Goal: Task Accomplishment & Management: Manage account settings

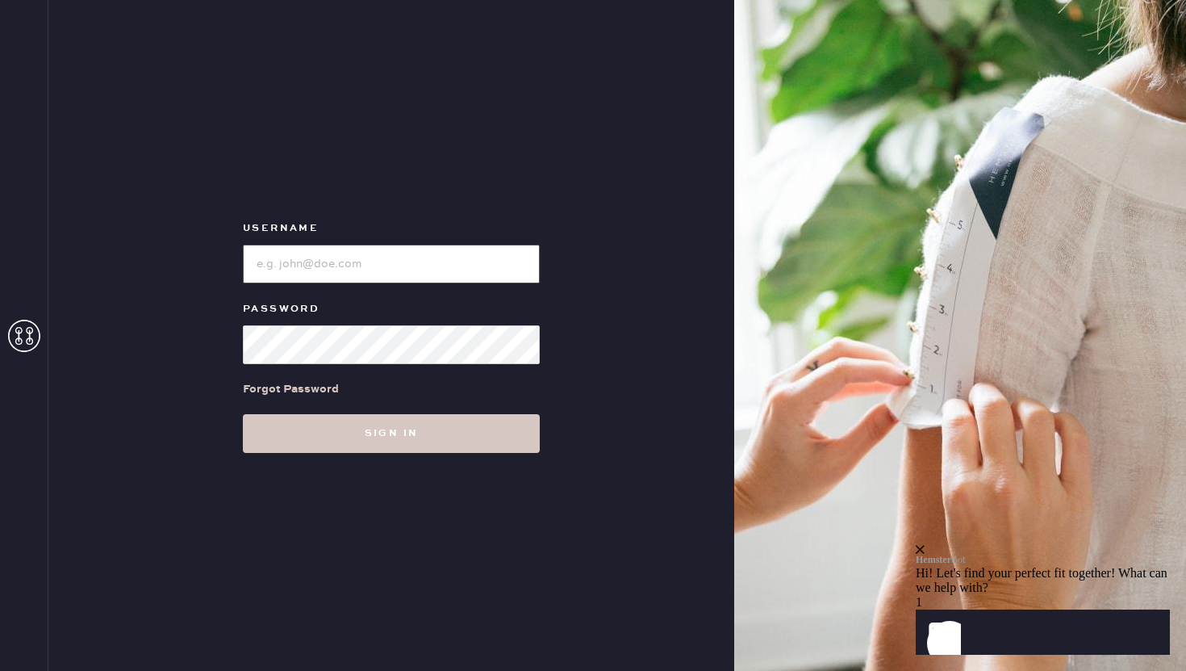
type input "reformationuppereastside"
click at [420, 253] on input "loginName" at bounding box center [391, 264] width 297 height 39
click at [495, 256] on input "loginName" at bounding box center [391, 264] width 297 height 39
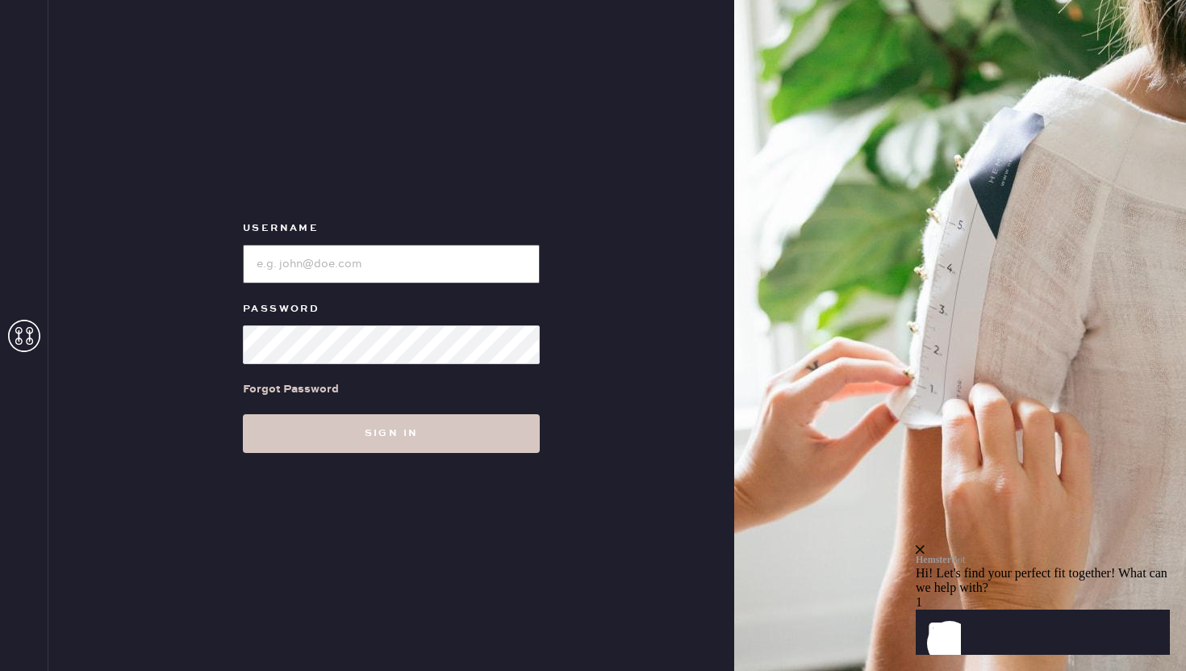
paste input "reformationflatiron"
type input "reformationflatiron"
click at [243, 414] on button "Sign in" at bounding box center [391, 433] width 297 height 39
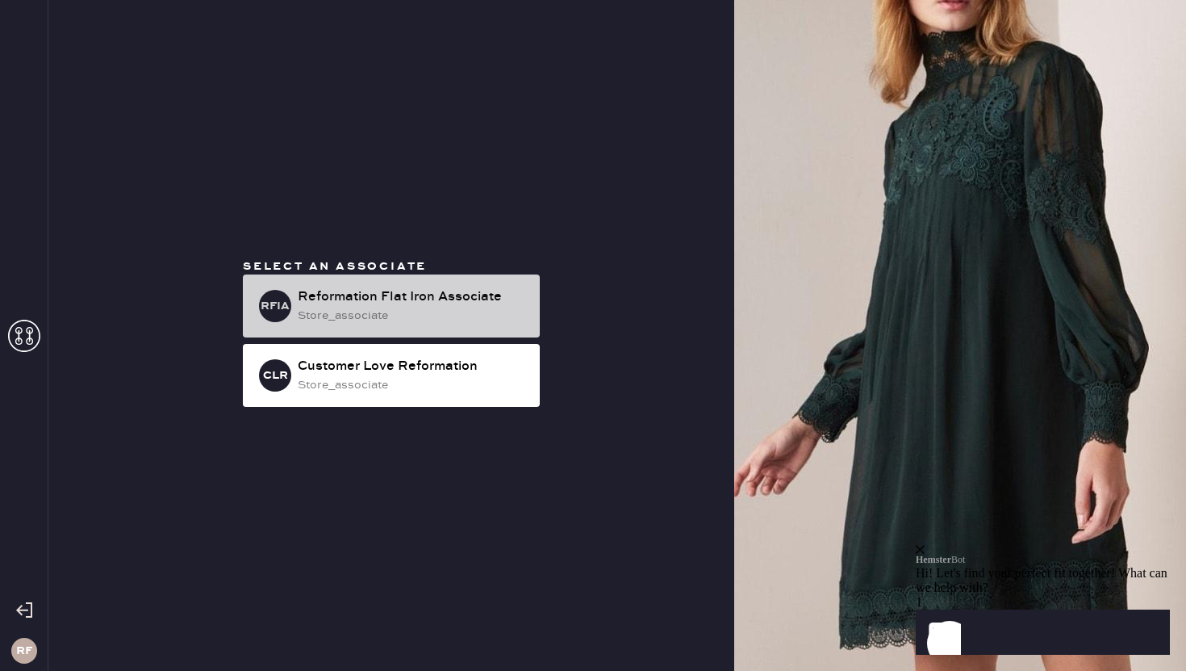
click at [492, 297] on div "Reformation Flat Iron Associate" at bounding box center [412, 296] width 229 height 19
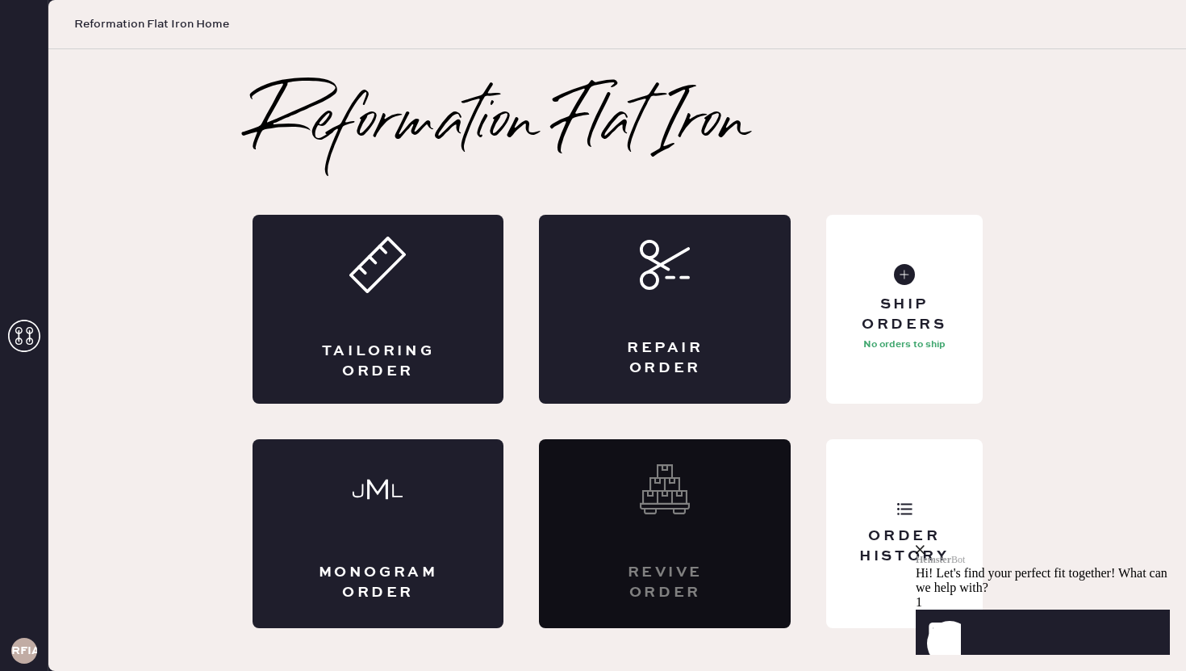
click at [925, 545] on icon "close" at bounding box center [920, 549] width 9 height 9
